Goal: Find specific page/section: Find specific page/section

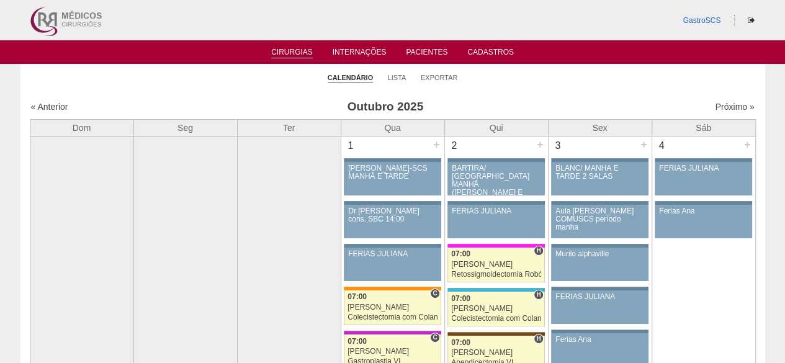
click at [296, 50] on link "Cirurgias" at bounding box center [292, 53] width 42 height 11
click at [383, 79] on ul "Calendário Lista Exportar" at bounding box center [392, 77] width 744 height 26
click at [390, 78] on link "Lista" at bounding box center [397, 77] width 19 height 9
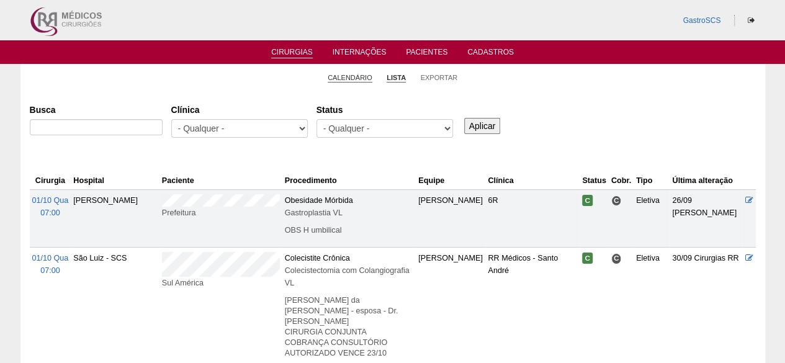
click at [342, 75] on link "Calendário" at bounding box center [349, 77] width 45 height 9
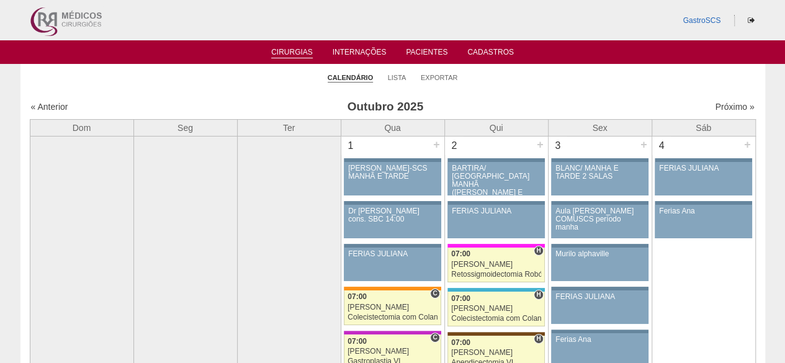
click at [386, 77] on ul "Calendário Lista Exportar" at bounding box center [392, 77] width 744 height 26
click at [390, 78] on link "Lista" at bounding box center [397, 77] width 19 height 9
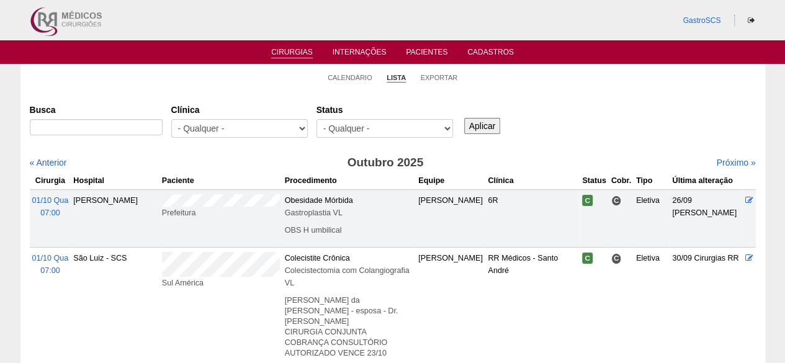
click at [356, 87] on ul "Calendário Lista Exportar" at bounding box center [392, 77] width 744 height 26
click at [359, 76] on link "Calendário" at bounding box center [349, 77] width 45 height 9
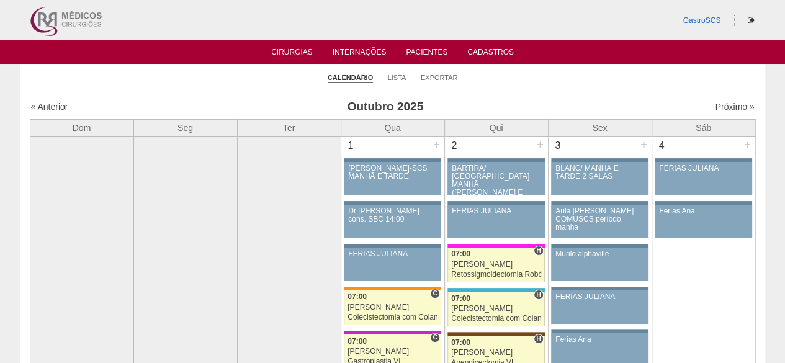
click at [357, 73] on li "Calendário" at bounding box center [349, 76] width 45 height 17
click at [347, 73] on link "Calendário" at bounding box center [349, 77] width 45 height 9
click at [429, 56] on link "Pacientes" at bounding box center [427, 53] width 42 height 11
